Goal: Complete application form

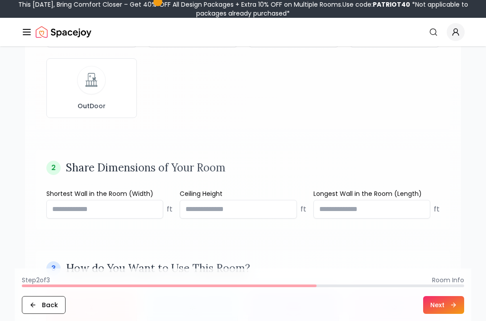
scroll to position [301, 0]
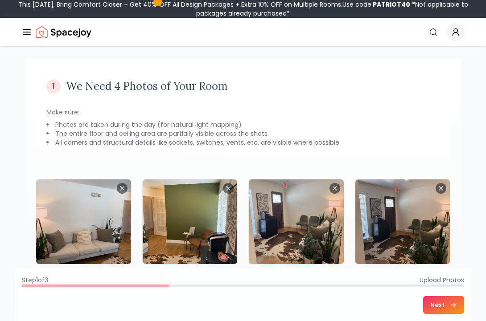
scroll to position [87, 0]
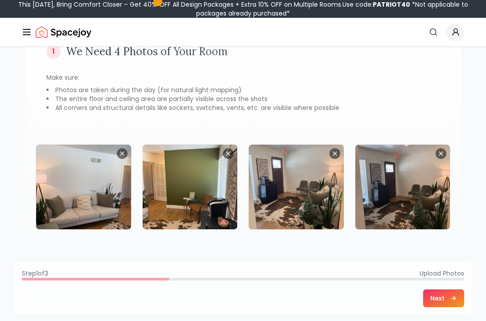
click at [442, 295] on button "Next" at bounding box center [443, 299] width 41 height 18
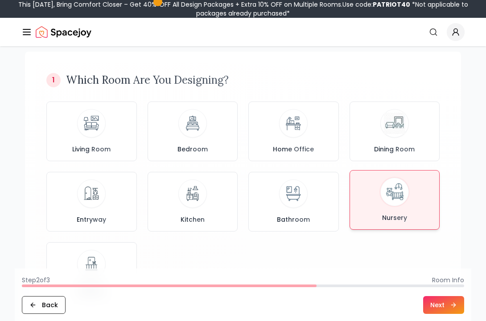
scroll to position [112, 0]
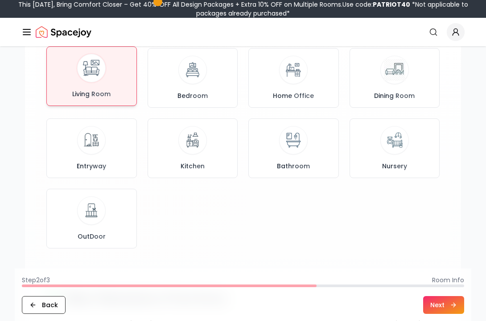
click at [111, 73] on div "Living Room" at bounding box center [91, 76] width 75 height 45
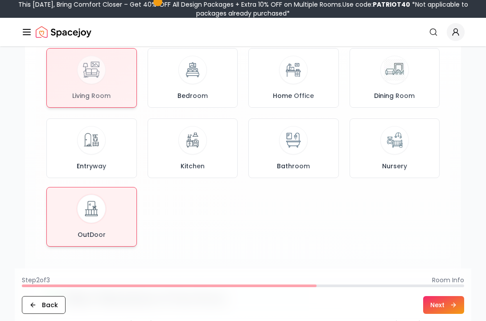
click at [95, 224] on div "OutDoor" at bounding box center [91, 217] width 75 height 45
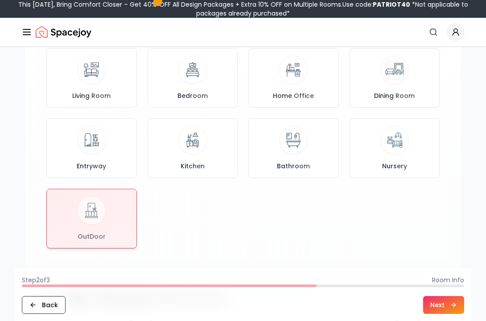
click at [451, 303] on icon at bounding box center [453, 305] width 7 height 7
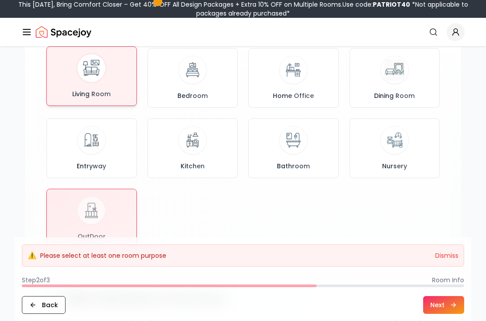
click at [99, 62] on img at bounding box center [92, 69] width 24 height 24
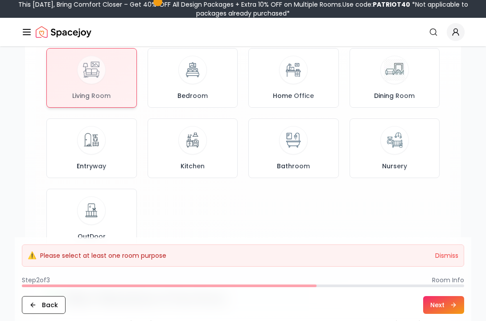
click at [440, 307] on button "Next" at bounding box center [443, 305] width 41 height 18
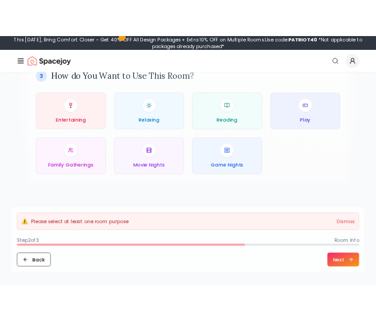
scroll to position [441, 0]
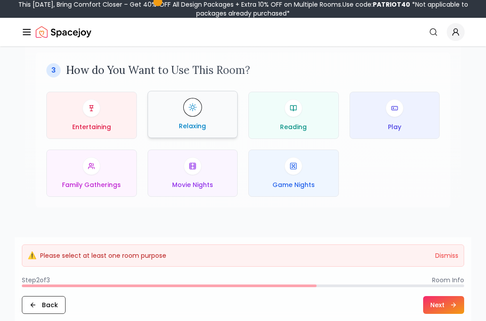
click at [199, 115] on div "Relaxing" at bounding box center [192, 114] width 75 height 32
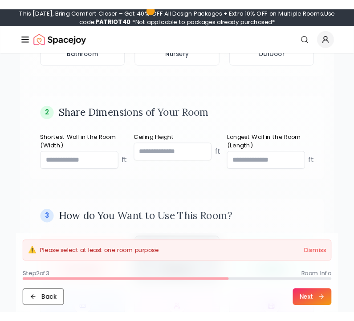
scroll to position [283, 0]
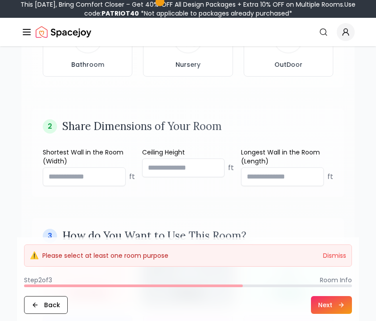
click at [328, 121] on div "2 Share Dimensions of Your Room" at bounding box center [188, 126] width 291 height 14
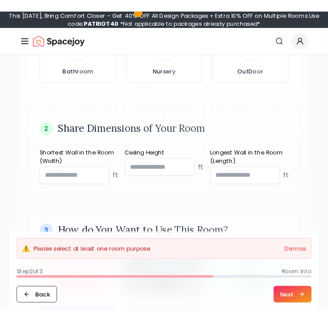
scroll to position [290, 0]
